Goal: Task Accomplishment & Management: Manage account settings

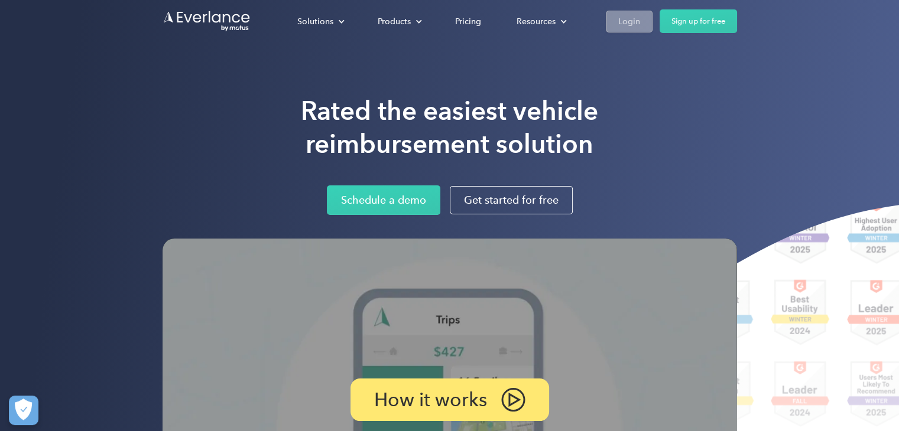
click at [631, 17] on div "Login" at bounding box center [629, 21] width 22 height 15
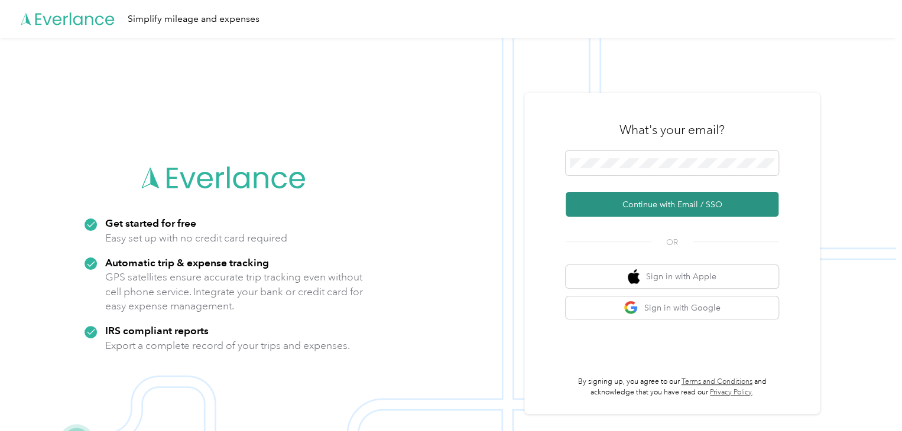
click at [657, 209] on button "Continue with Email / SSO" at bounding box center [672, 204] width 213 height 25
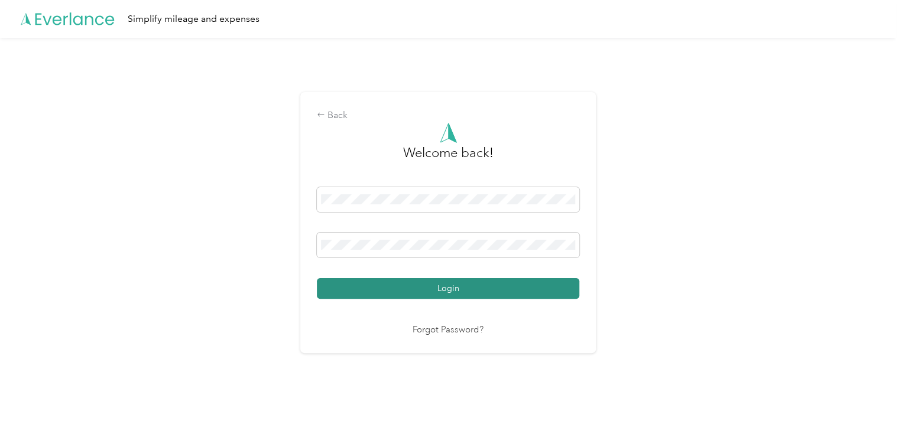
click at [483, 287] on button "Login" at bounding box center [448, 288] width 262 height 21
